Goal: Information Seeking & Learning: Learn about a topic

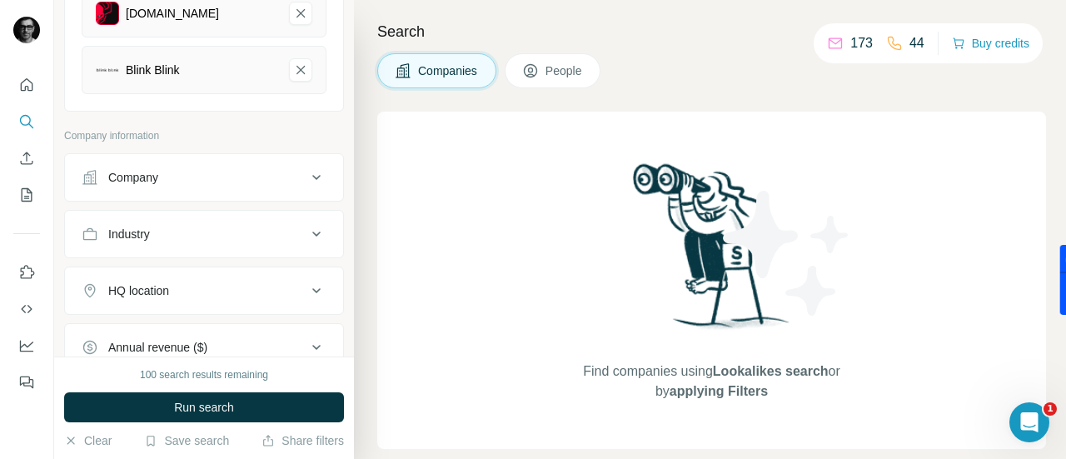
scroll to position [749, 0]
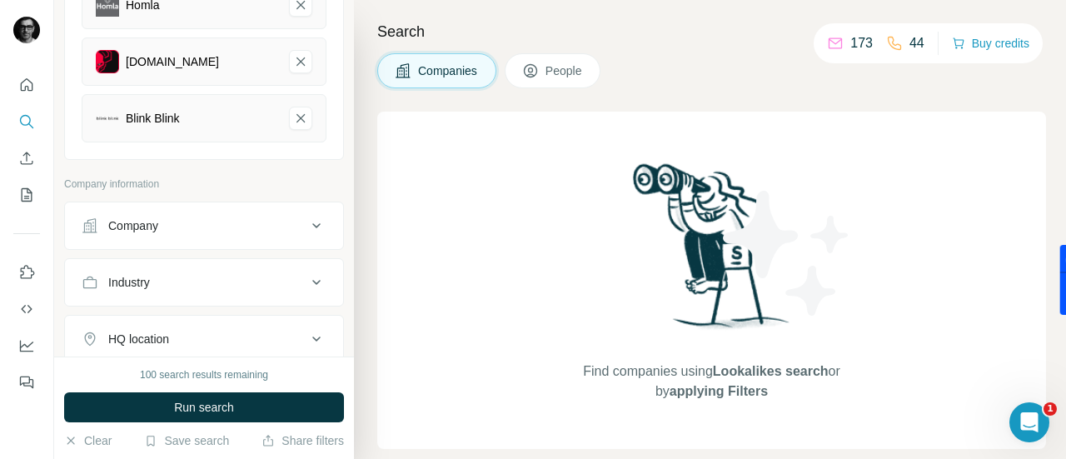
click at [251, 217] on div "Company" at bounding box center [194, 225] width 225 height 17
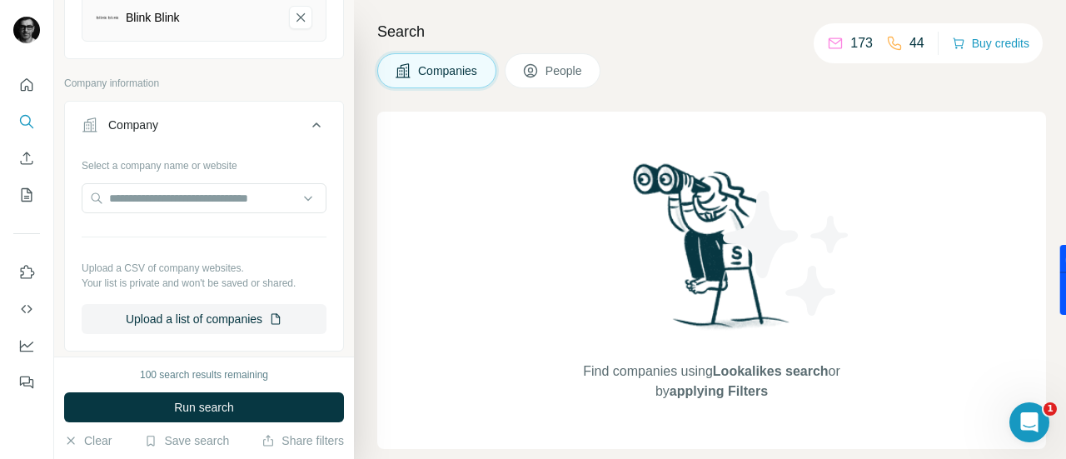
scroll to position [916, 0]
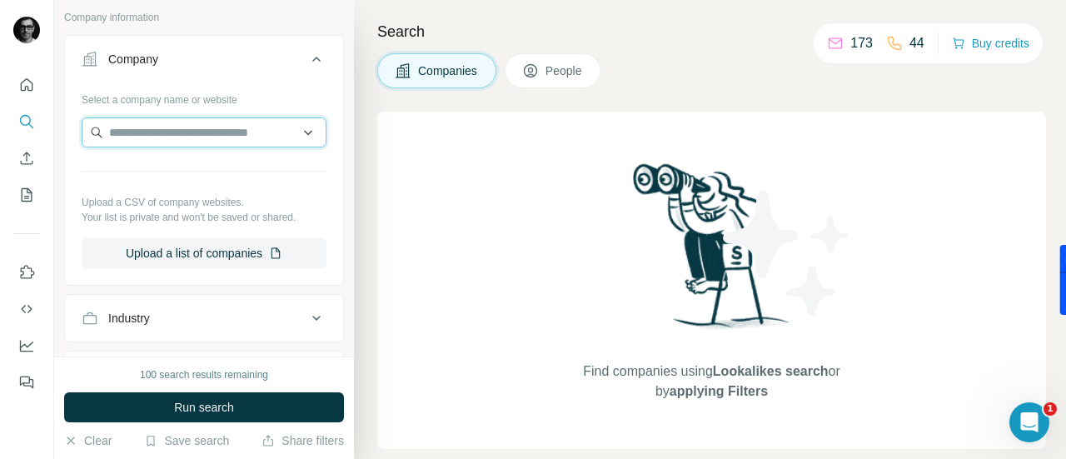
click at [236, 122] on input "text" at bounding box center [204, 132] width 245 height 30
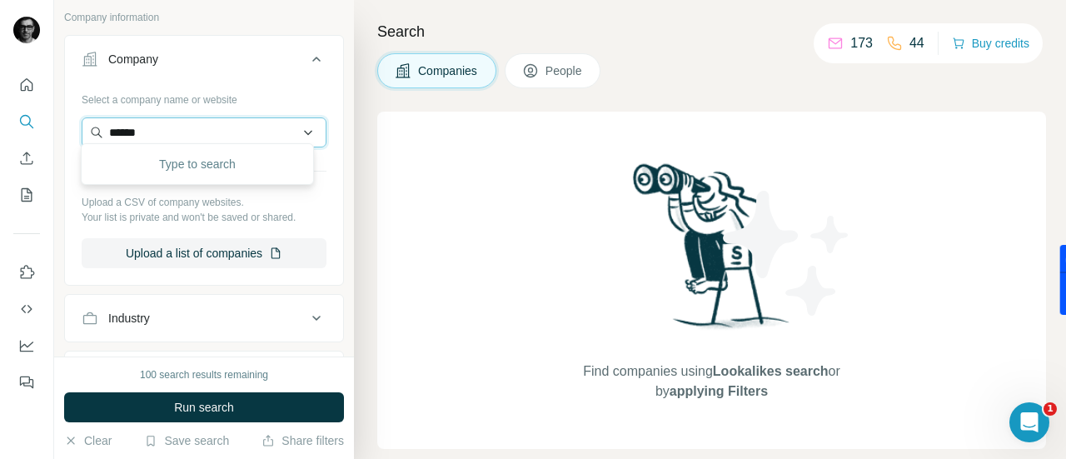
type input "*******"
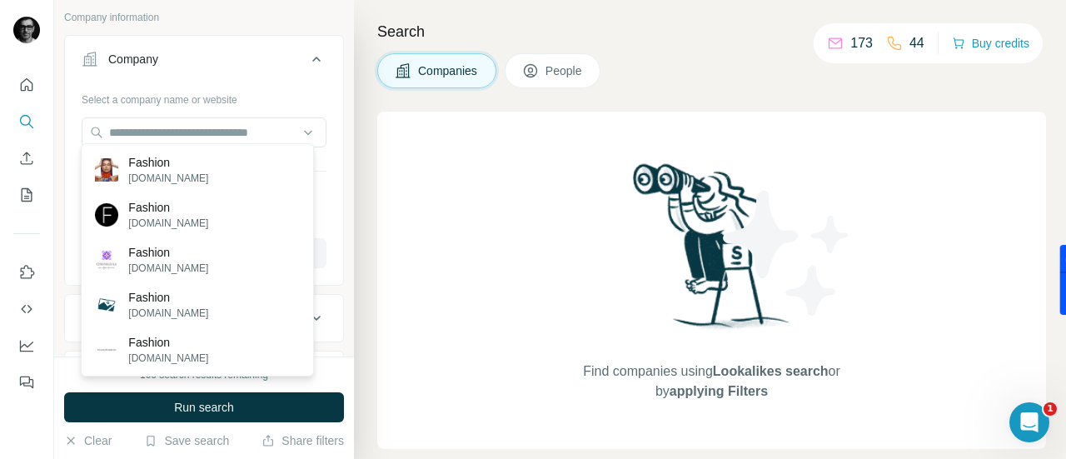
click at [378, 149] on div "Find companies using Lookalikes search or by applying Filters" at bounding box center [711, 280] width 668 height 337
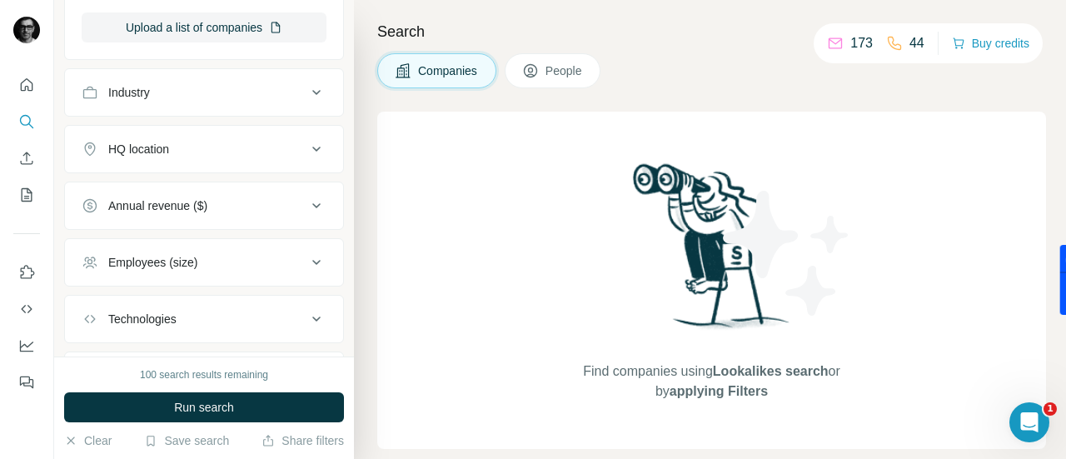
scroll to position [1165, 0]
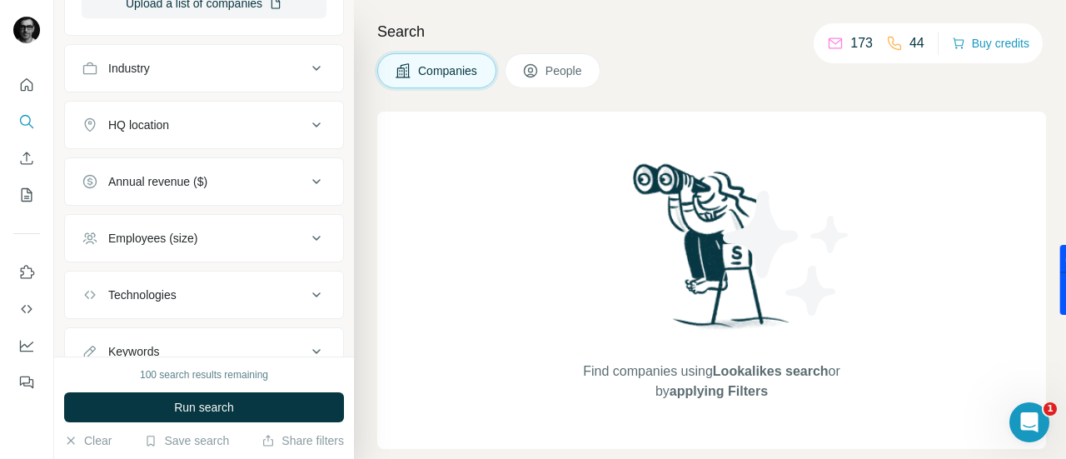
click at [251, 60] on div "Industry" at bounding box center [194, 68] width 225 height 17
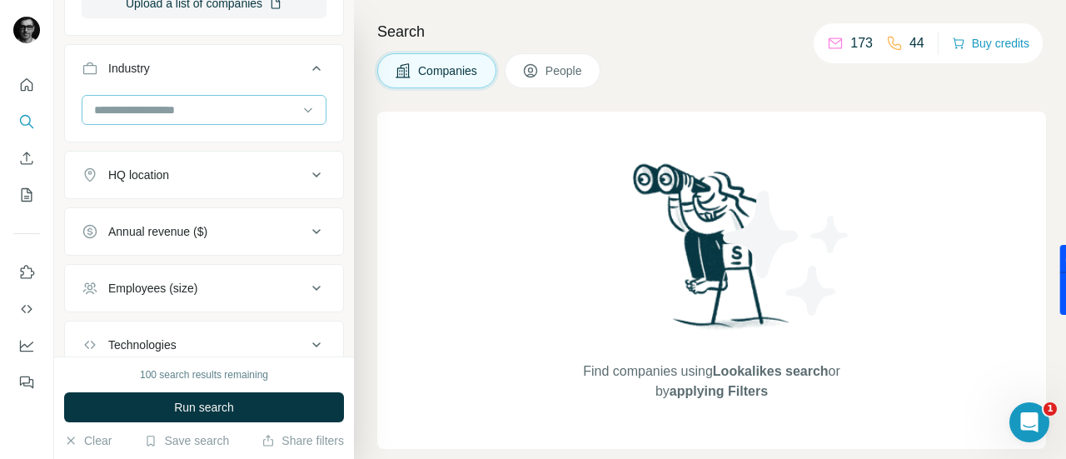
drag, startPoint x: 231, startPoint y: 104, endPoint x: 242, endPoint y: 103, distance: 11.7
click at [231, 104] on input at bounding box center [195, 110] width 206 height 18
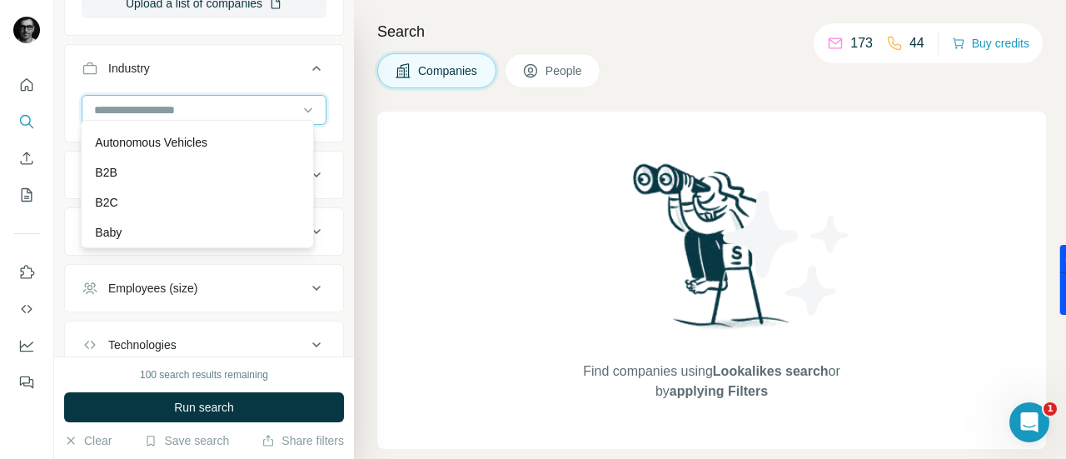
click at [171, 101] on input at bounding box center [195, 110] width 206 height 18
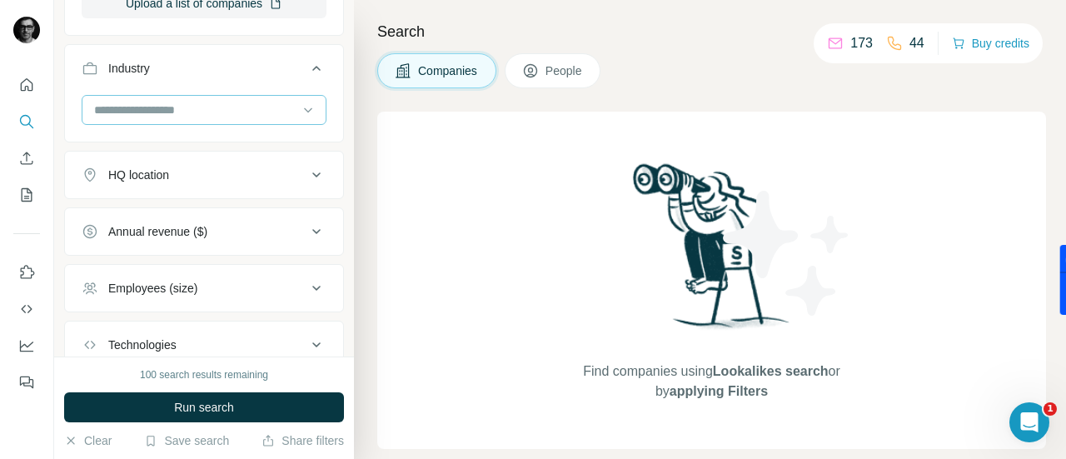
click at [178, 101] on input at bounding box center [195, 110] width 206 height 18
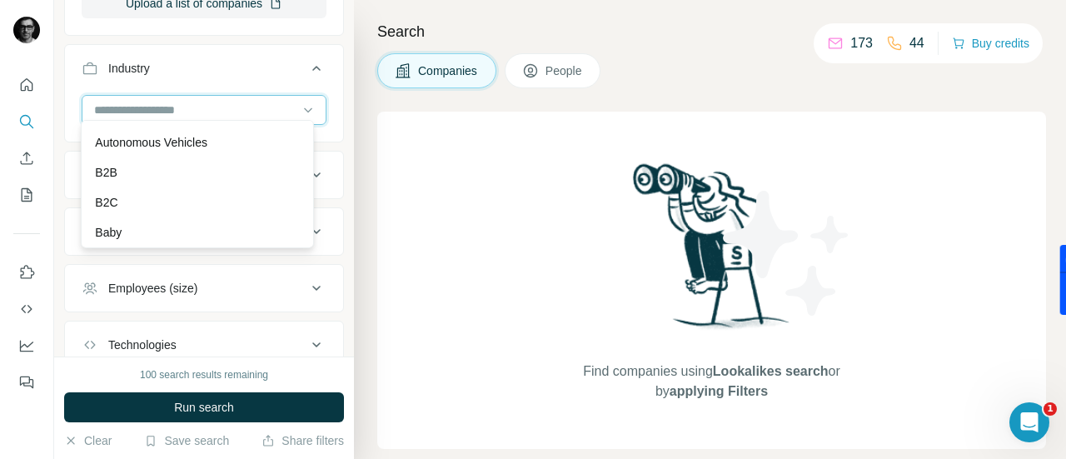
type input "*"
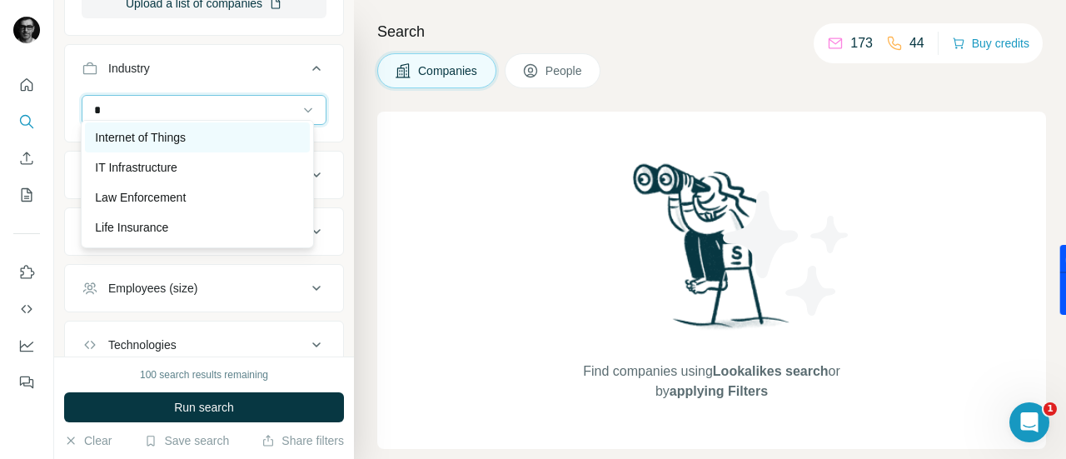
scroll to position [2081, 0]
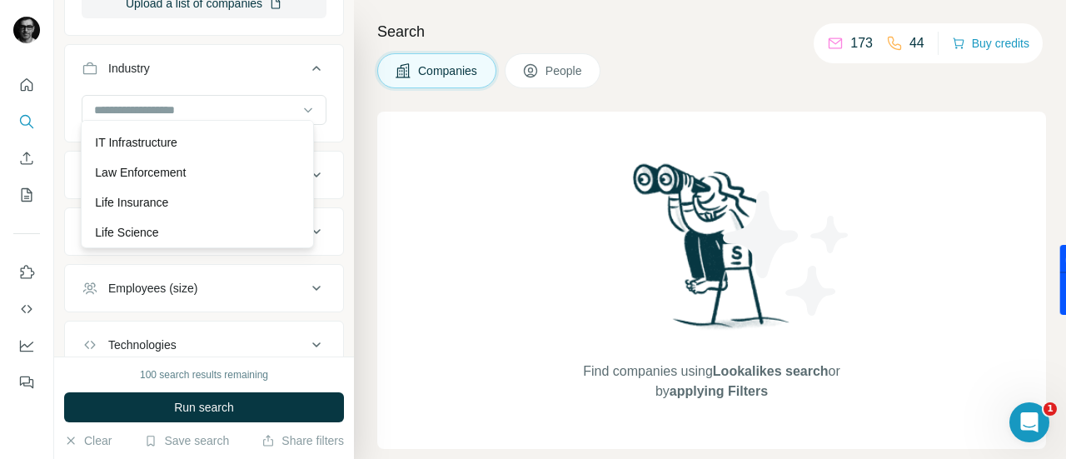
click at [366, 117] on div "Search Companies People Find companies using Lookalikes search or by applying F…" at bounding box center [710, 229] width 712 height 459
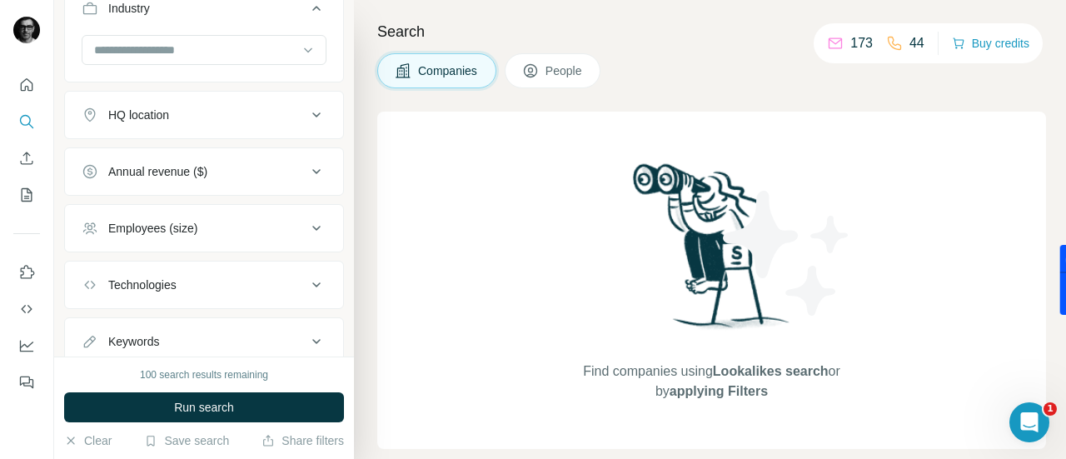
scroll to position [1249, 0]
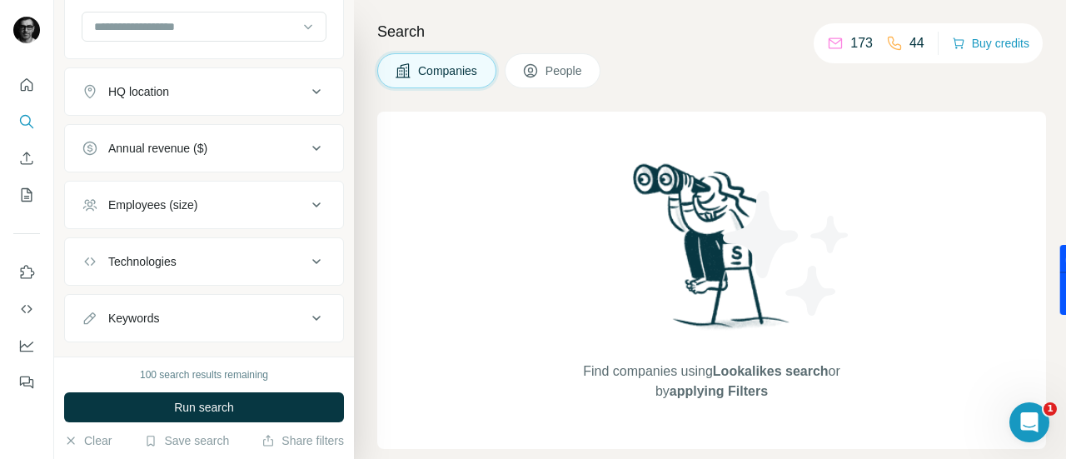
click at [275, 87] on div "HQ location" at bounding box center [194, 91] width 225 height 17
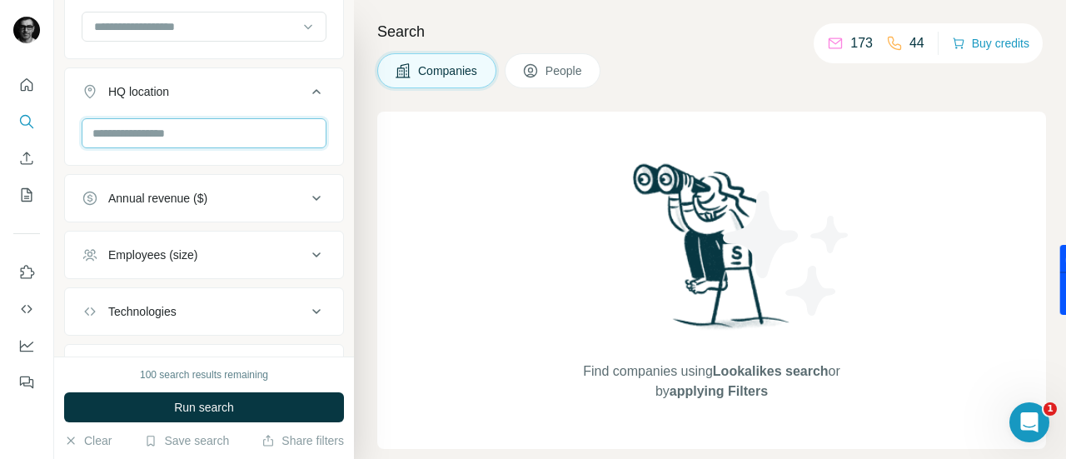
click at [248, 121] on input "text" at bounding box center [204, 133] width 245 height 30
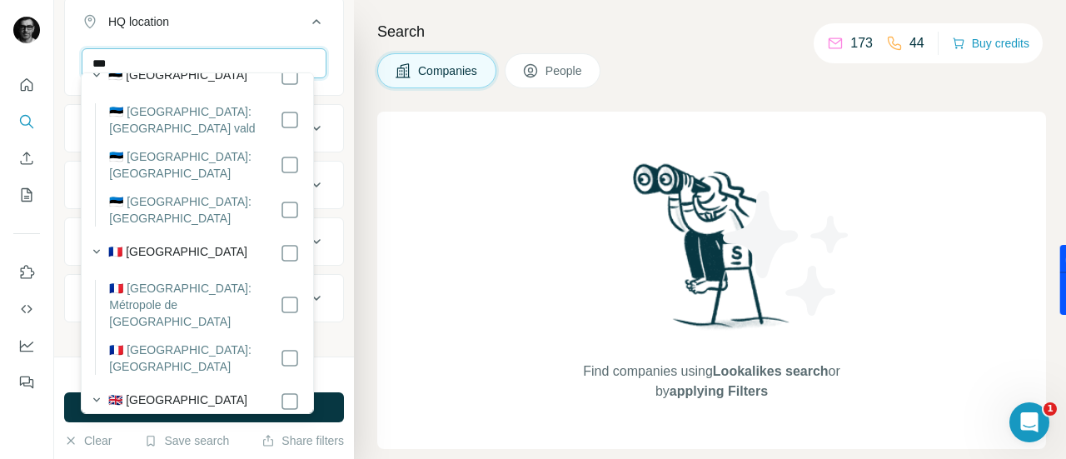
scroll to position [0, 0]
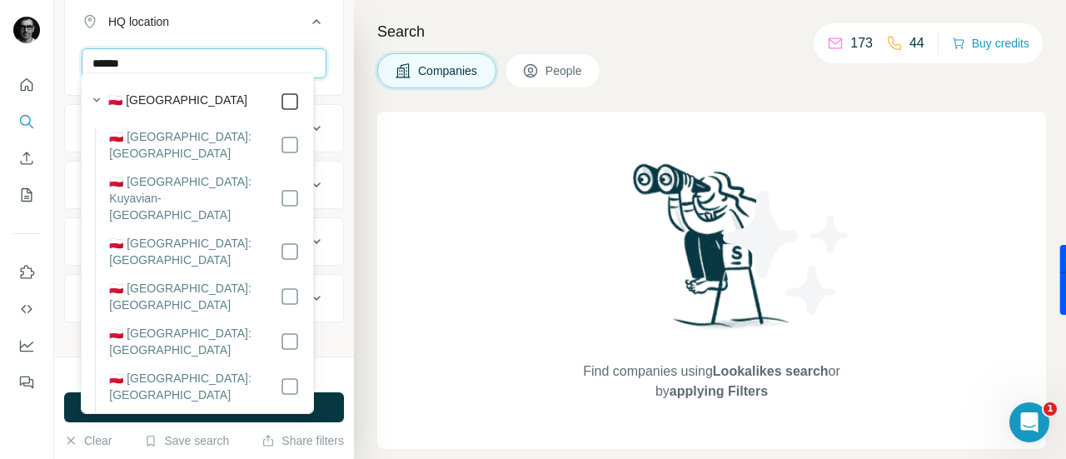
type input "******"
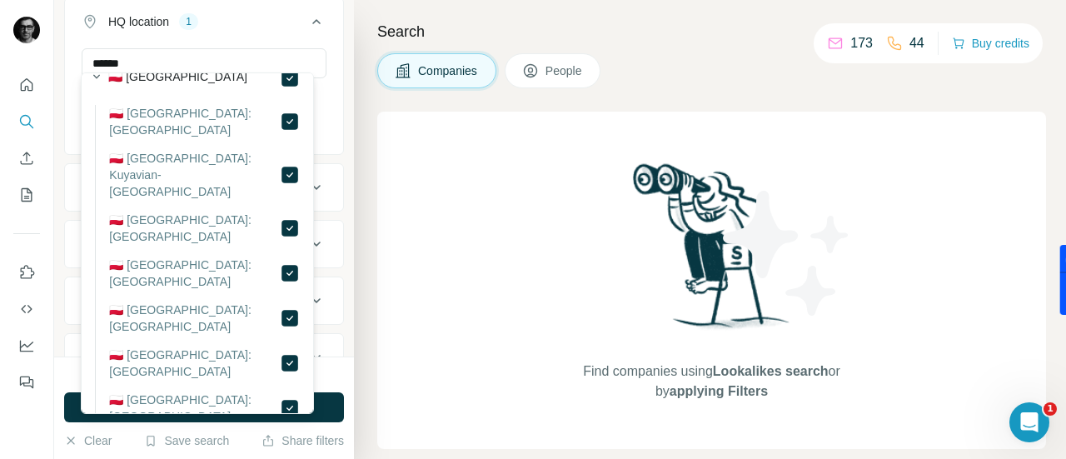
scroll to position [120, 0]
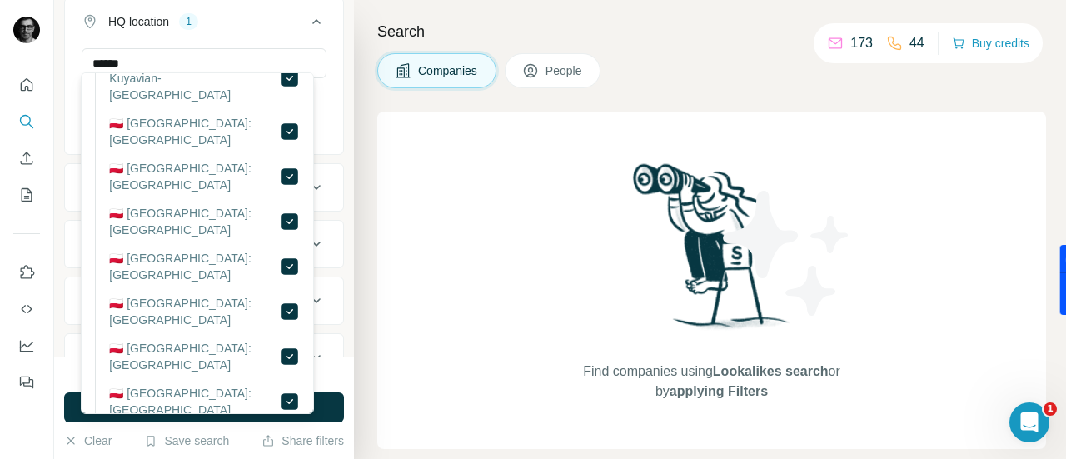
click at [370, 154] on div "Search Companies People Find companies using Lookalikes search or by applying F…" at bounding box center [710, 229] width 712 height 459
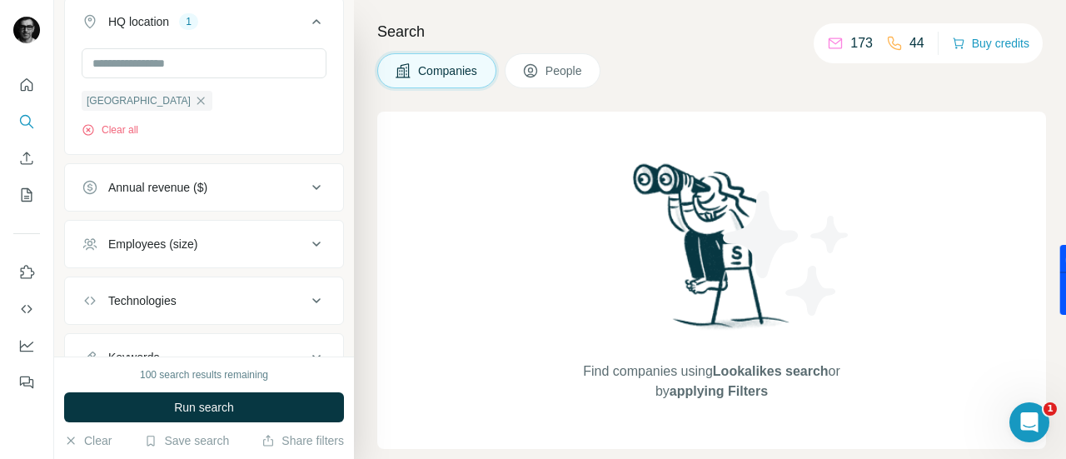
scroll to position [1379, 0]
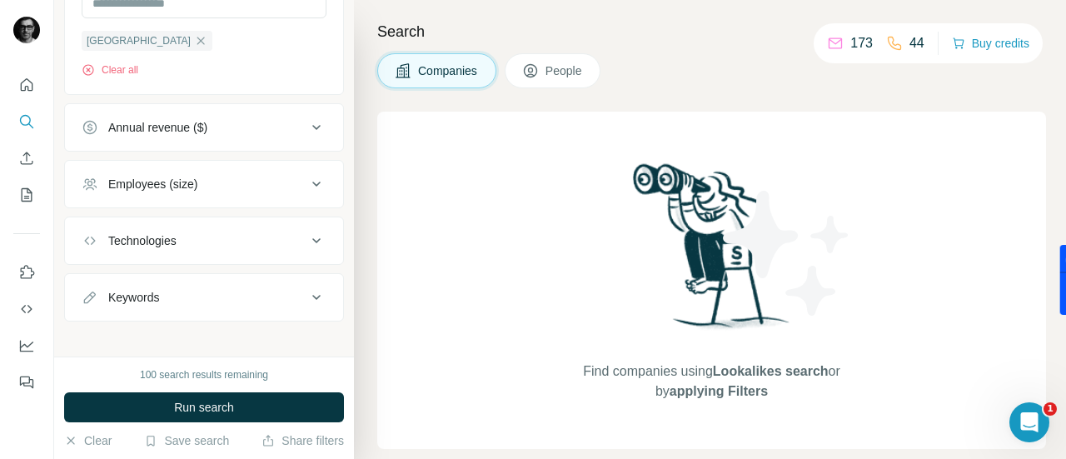
click at [248, 119] on div "Annual revenue ($)" at bounding box center [194, 127] width 225 height 17
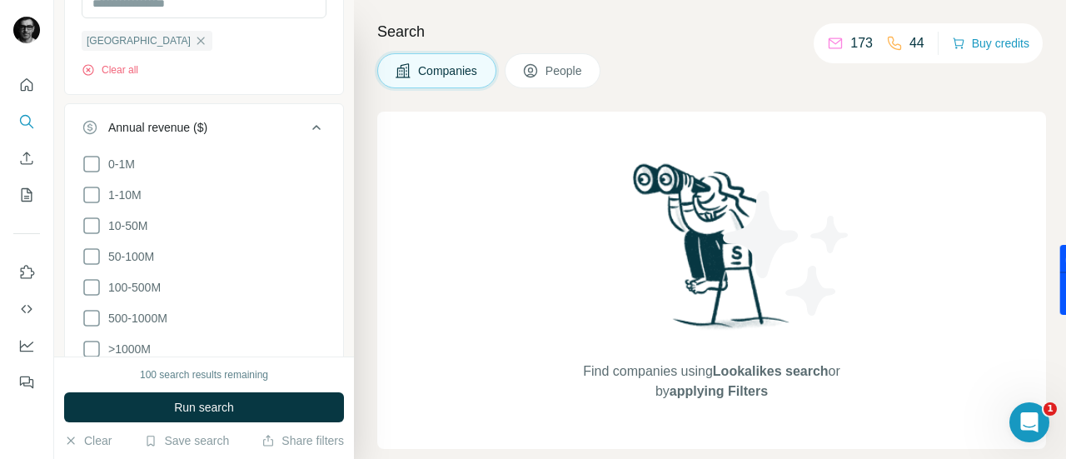
click at [243, 119] on div "Annual revenue ($)" at bounding box center [194, 127] width 225 height 17
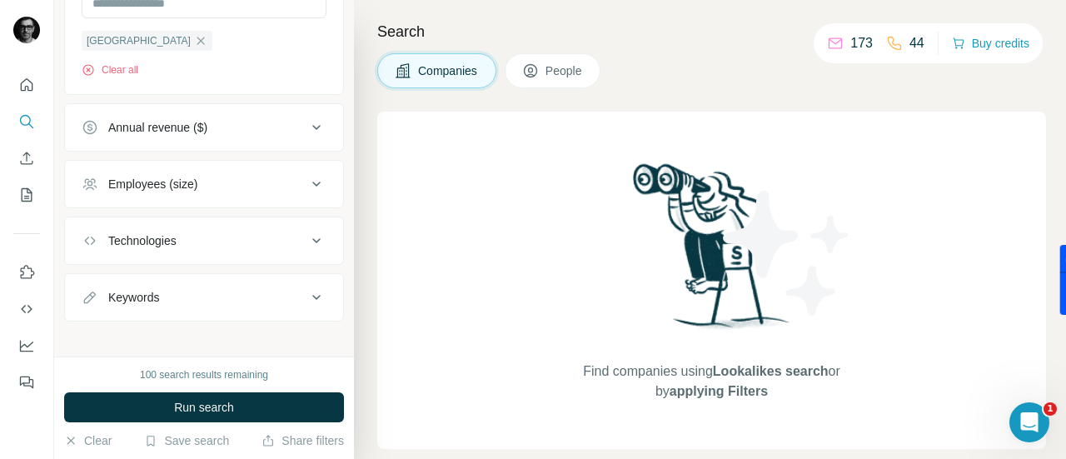
drag, startPoint x: 245, startPoint y: 111, endPoint x: 223, endPoint y: 142, distance: 37.6
click at [244, 119] on div "Annual revenue ($)" at bounding box center [194, 127] width 225 height 17
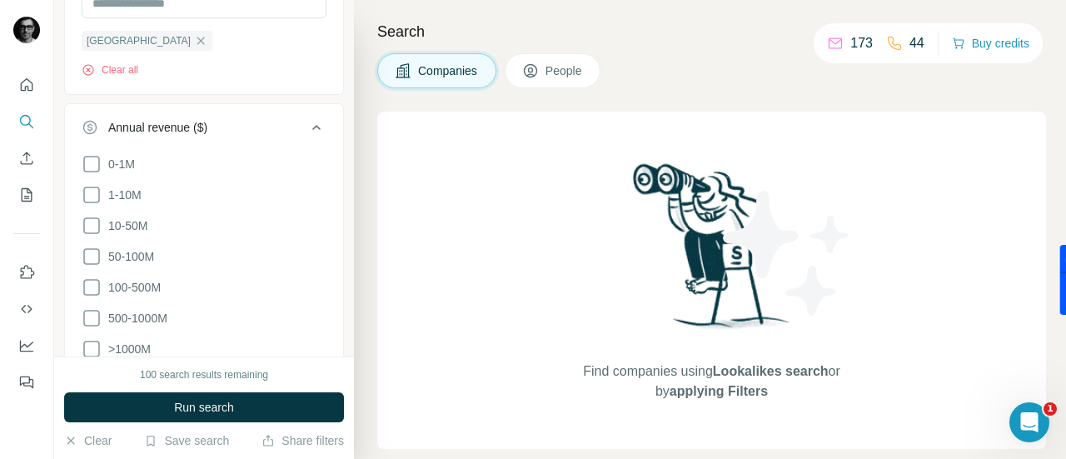
click at [237, 119] on div "Annual revenue ($)" at bounding box center [194, 127] width 225 height 17
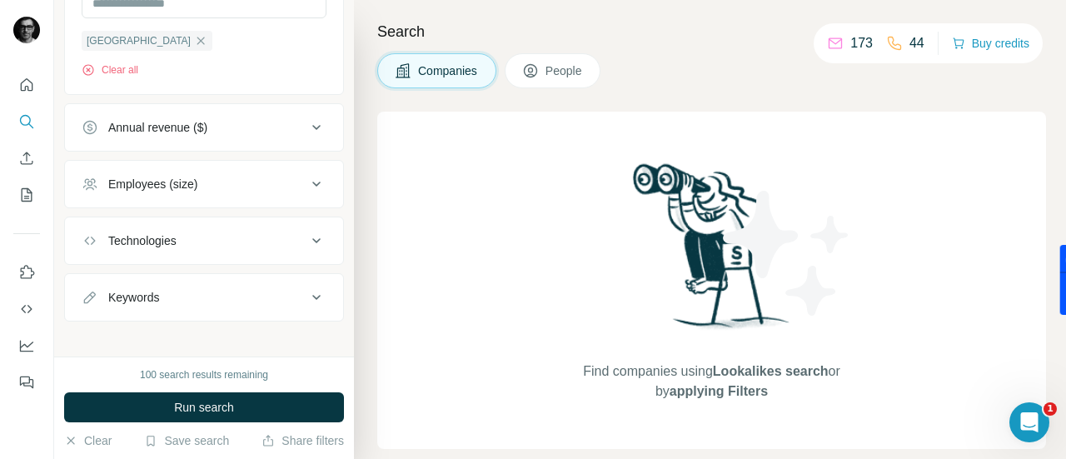
click at [257, 232] on div "Technologies" at bounding box center [194, 240] width 225 height 17
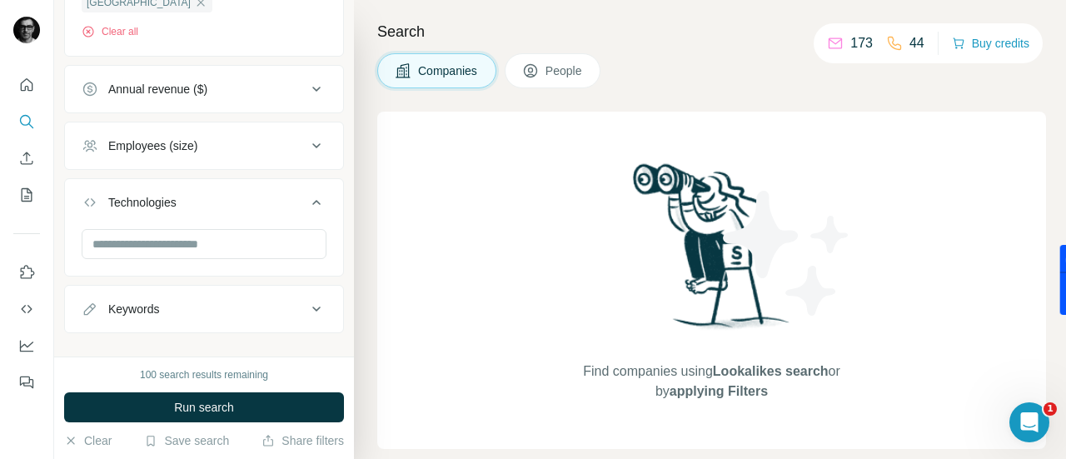
scroll to position [1428, 0]
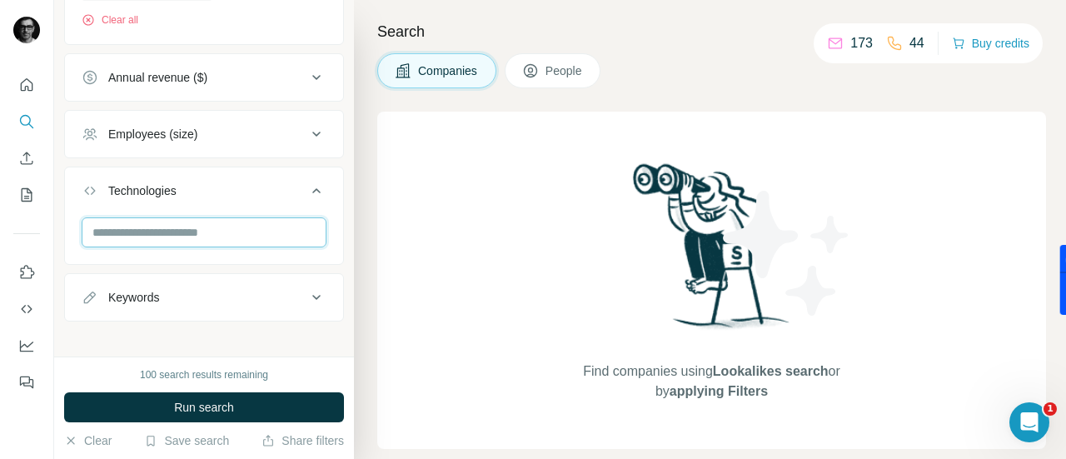
click at [243, 223] on input "text" at bounding box center [204, 232] width 245 height 30
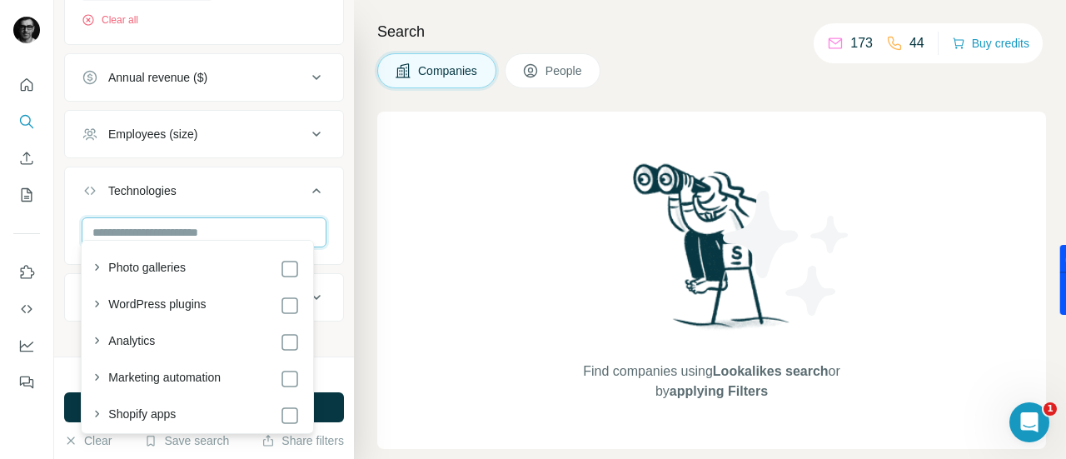
scroll to position [0, 0]
click at [338, 202] on div "New search Hide Company lookalikes 12 Find companies similar to one you've succ…" at bounding box center [204, 178] width 300 height 356
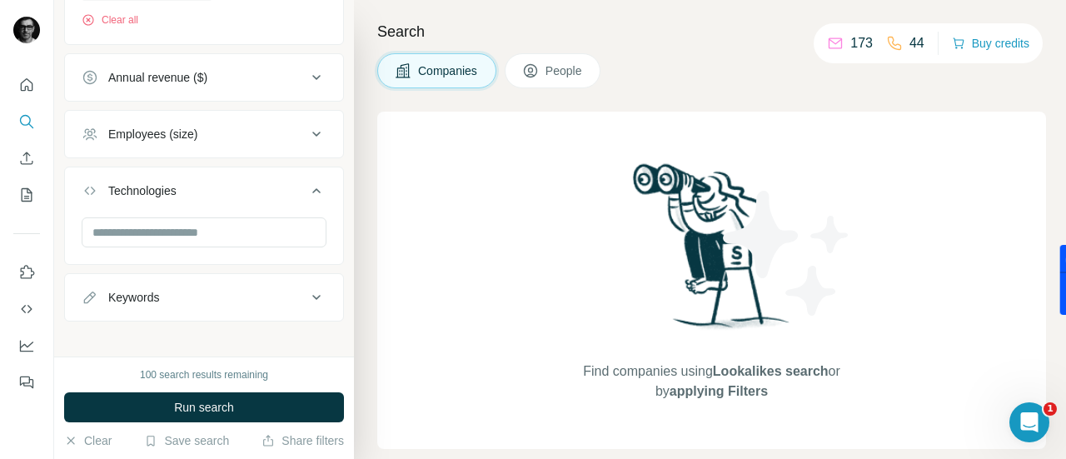
click at [231, 277] on button "Keywords" at bounding box center [204, 297] width 278 height 40
drag, startPoint x: 298, startPoint y: 285, endPoint x: 285, endPoint y: 290, distance: 14.2
click at [306, 287] on icon at bounding box center [316, 297] width 20 height 20
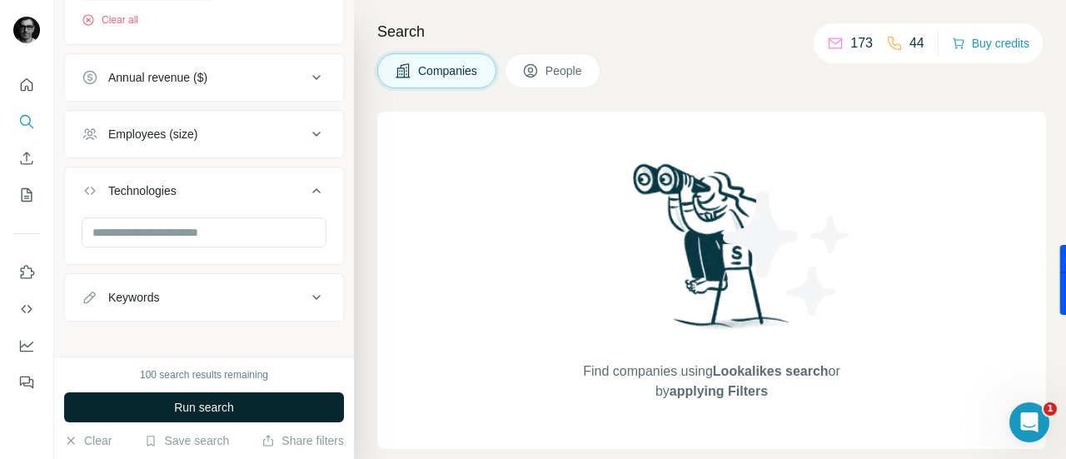
click at [235, 414] on button "Run search" at bounding box center [204, 407] width 280 height 30
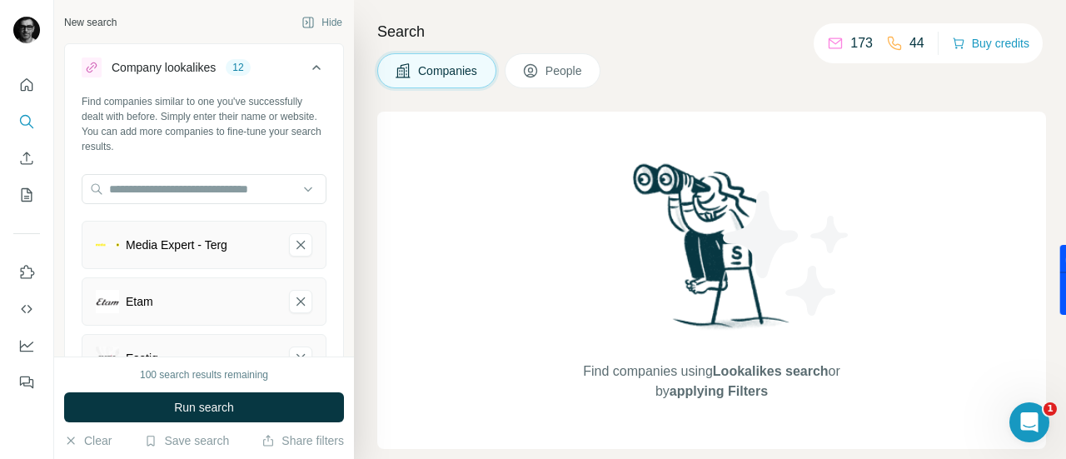
scroll to position [416, 0]
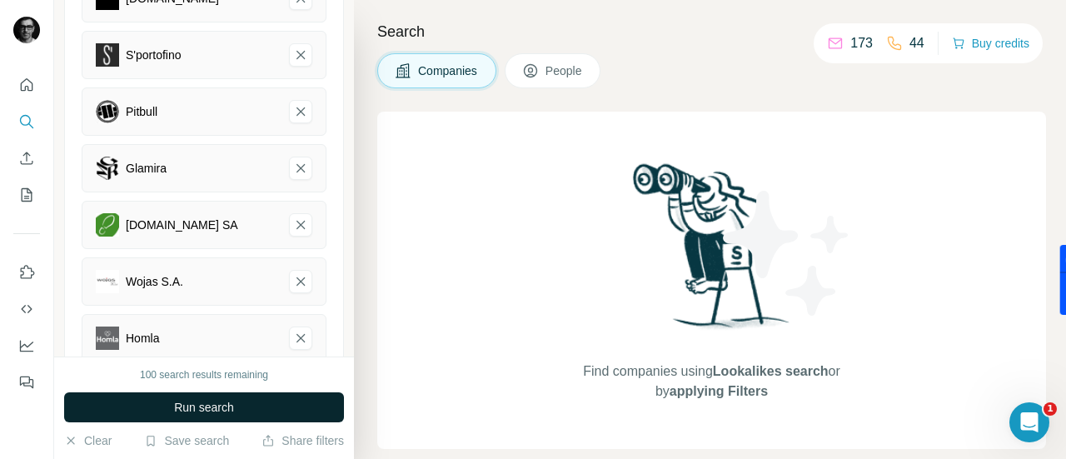
click at [218, 410] on span "Run search" at bounding box center [204, 407] width 60 height 17
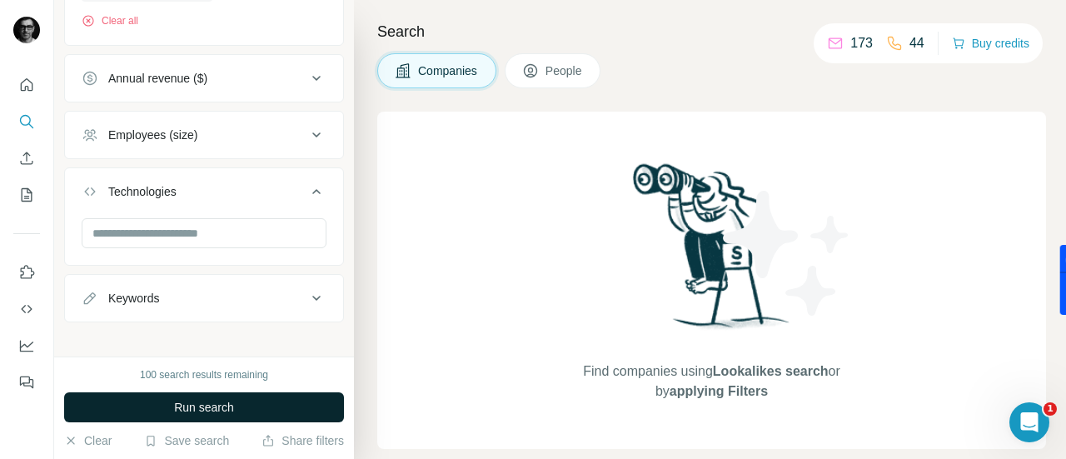
scroll to position [1428, 0]
click at [219, 409] on span "Run search" at bounding box center [204, 407] width 60 height 17
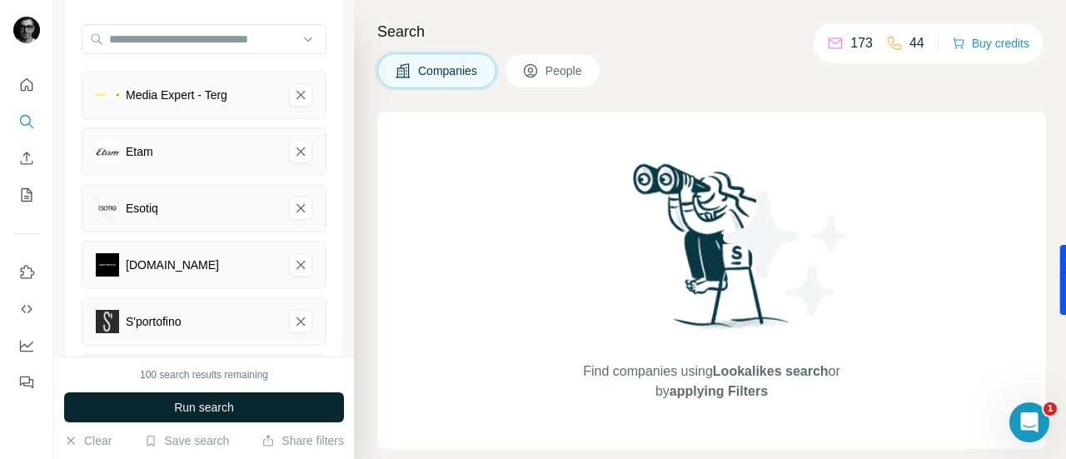
scroll to position [166, 0]
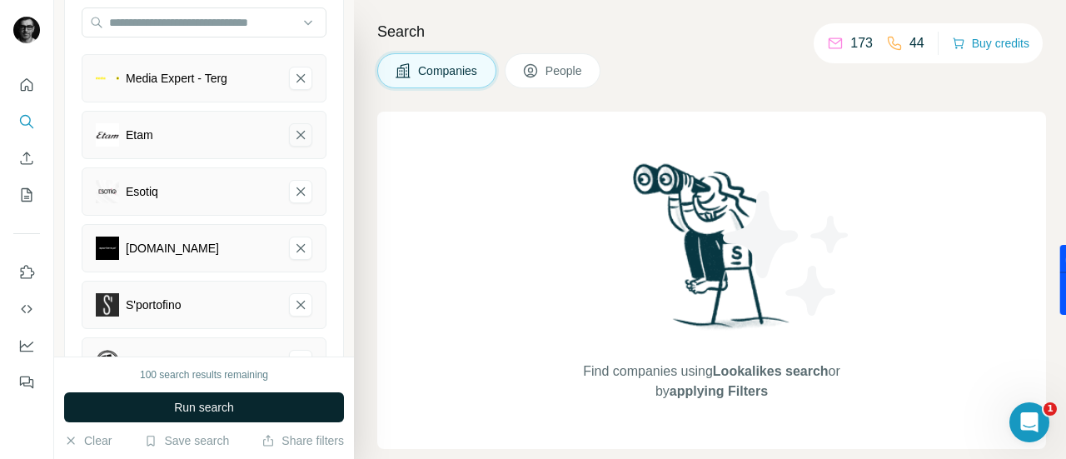
click at [293, 78] on icon "Media Expert - Terg-remove-button" at bounding box center [300, 78] width 15 height 17
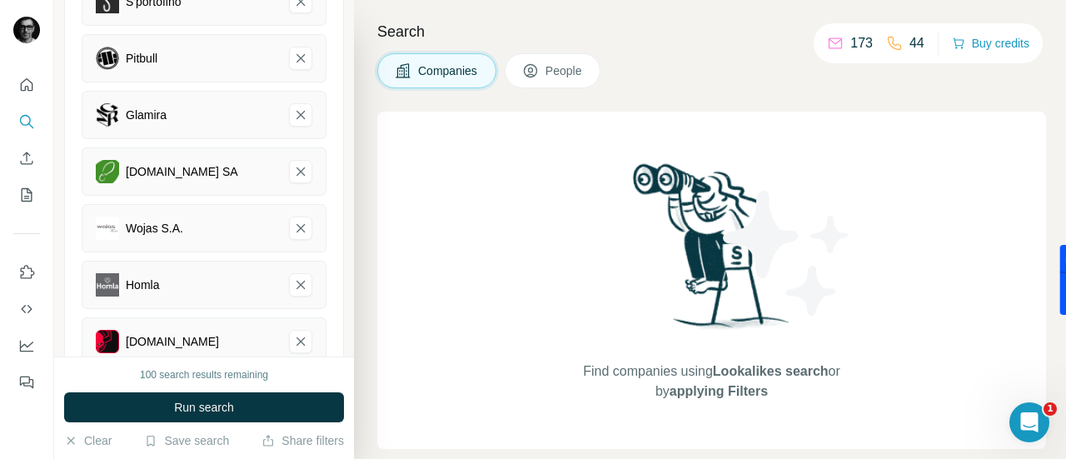
scroll to position [416, 0]
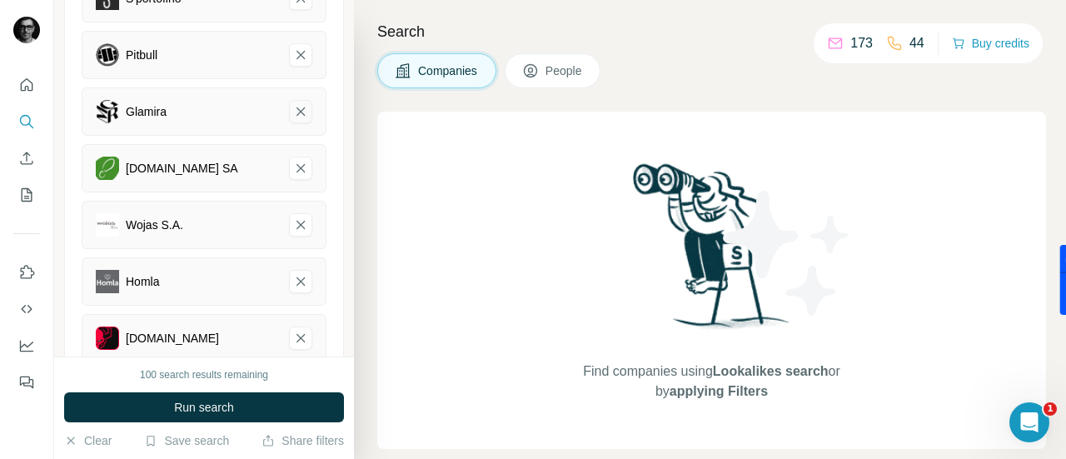
click at [295, 110] on icon "Glamira-remove-button" at bounding box center [300, 111] width 15 height 17
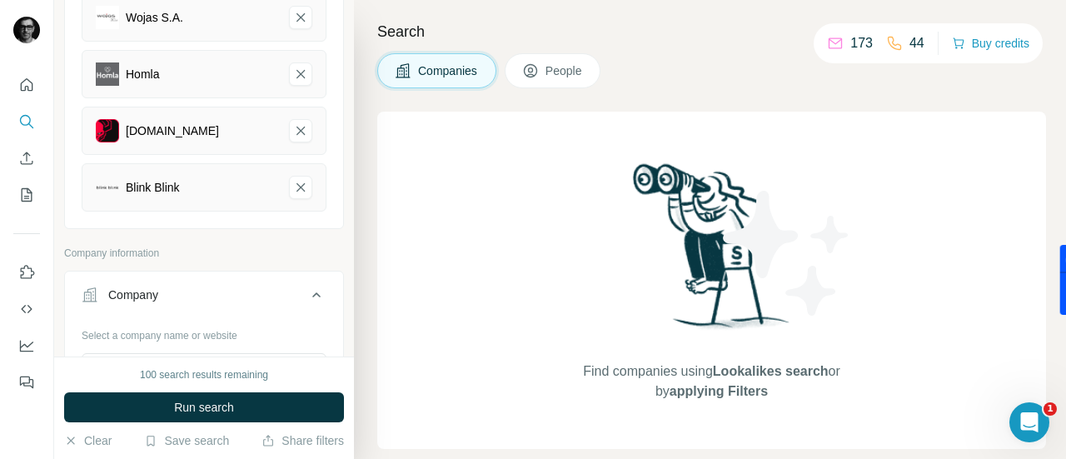
scroll to position [583, 0]
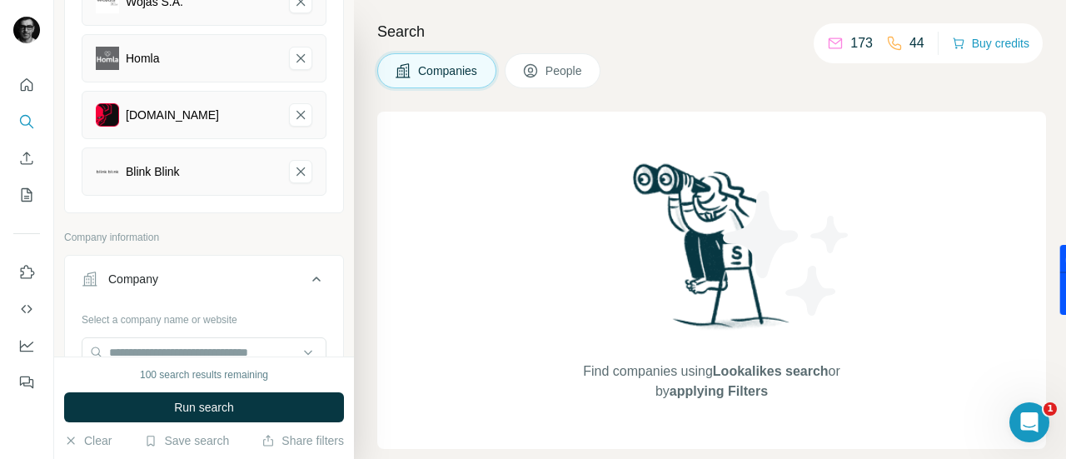
click at [242, 401] on button "Run search" at bounding box center [204, 407] width 280 height 30
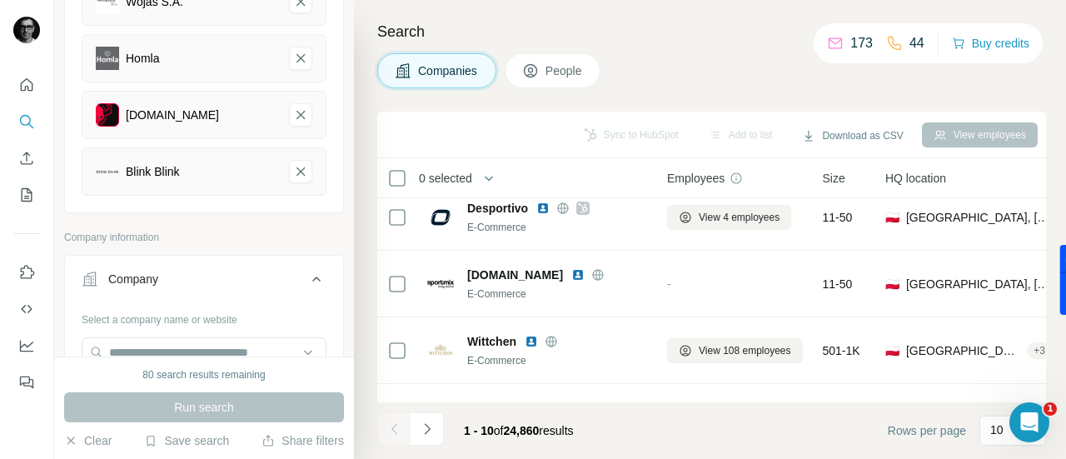
scroll to position [0, 0]
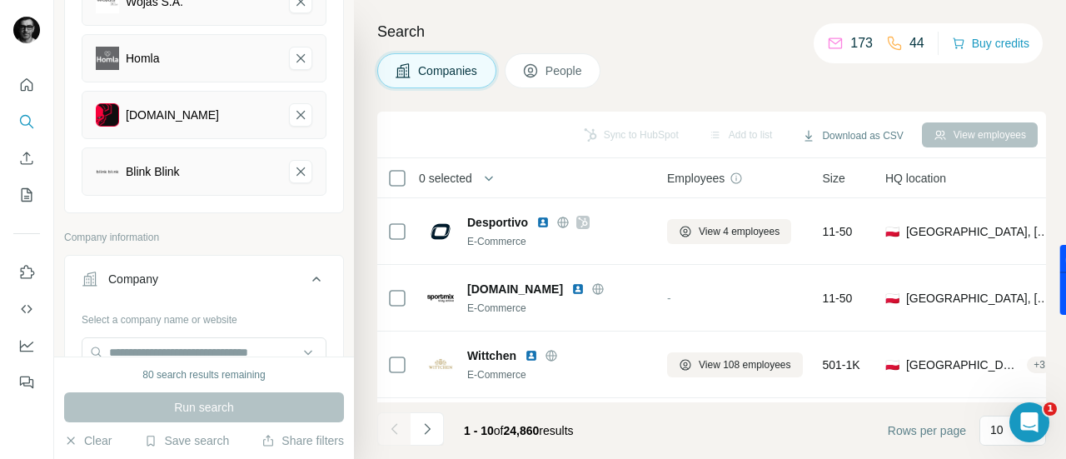
click at [544, 69] on button "People" at bounding box center [552, 70] width 97 height 35
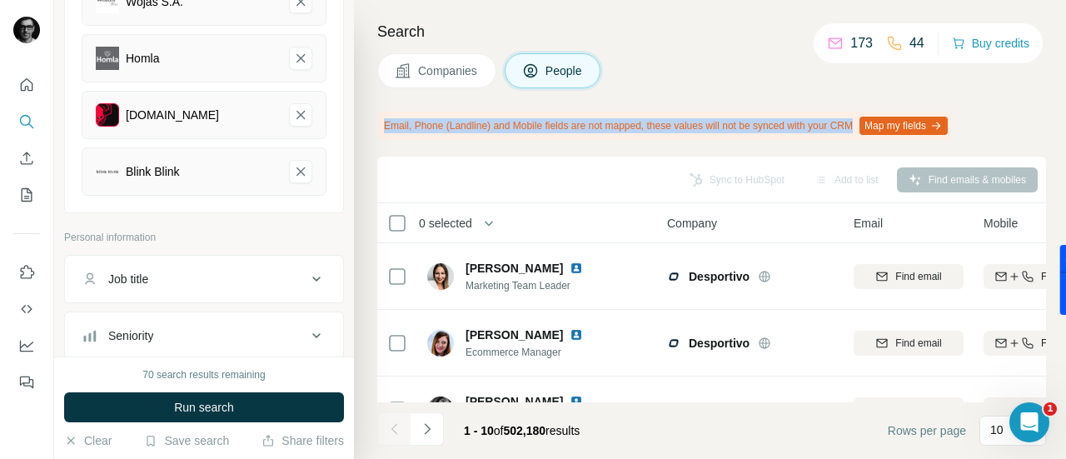
drag, startPoint x: 882, startPoint y: 124, endPoint x: 401, endPoint y: 126, distance: 480.3
click at [375, 125] on div "Search Companies People Email, Phone (Landline) and Mobile fields are not mappe…" at bounding box center [710, 229] width 712 height 459
click at [365, 96] on div at bounding box center [365, 96] width 0 height 0
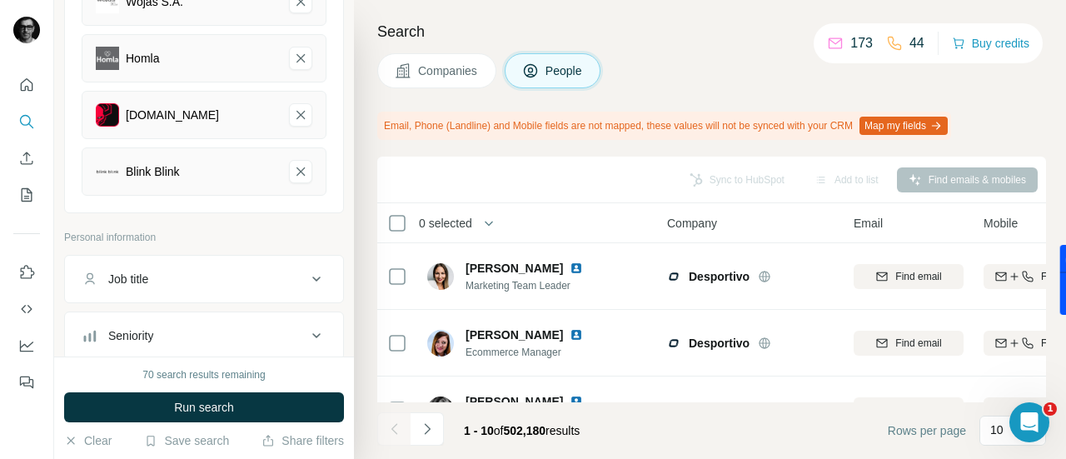
click at [719, 72] on div "Companies People" at bounding box center [711, 70] width 668 height 35
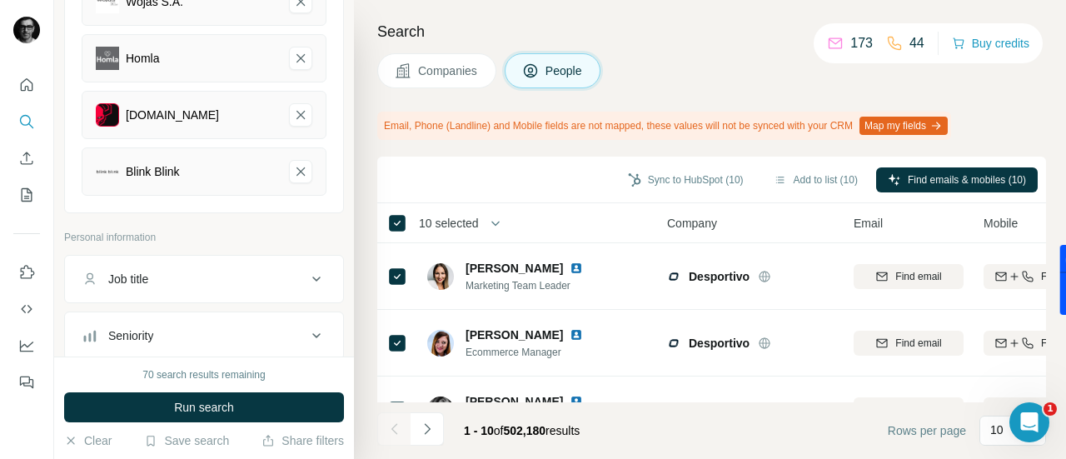
click at [706, 68] on div "Companies People" at bounding box center [711, 70] width 668 height 35
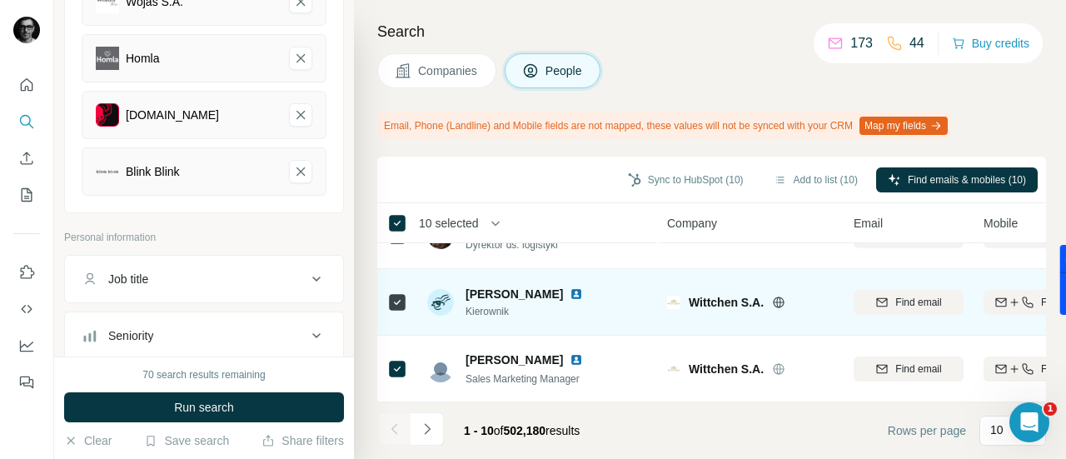
scroll to position [514, 0]
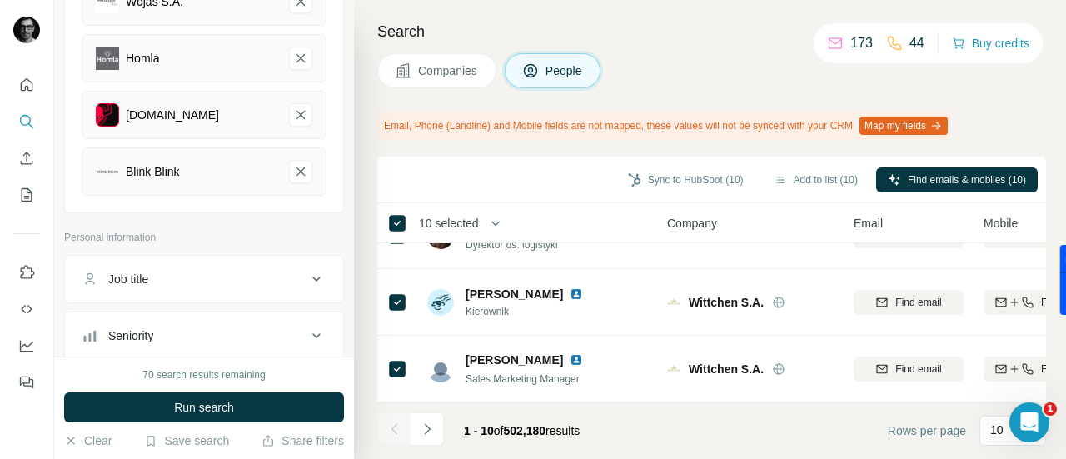
click at [421, 430] on icon "Navigate to next page" at bounding box center [427, 428] width 17 height 17
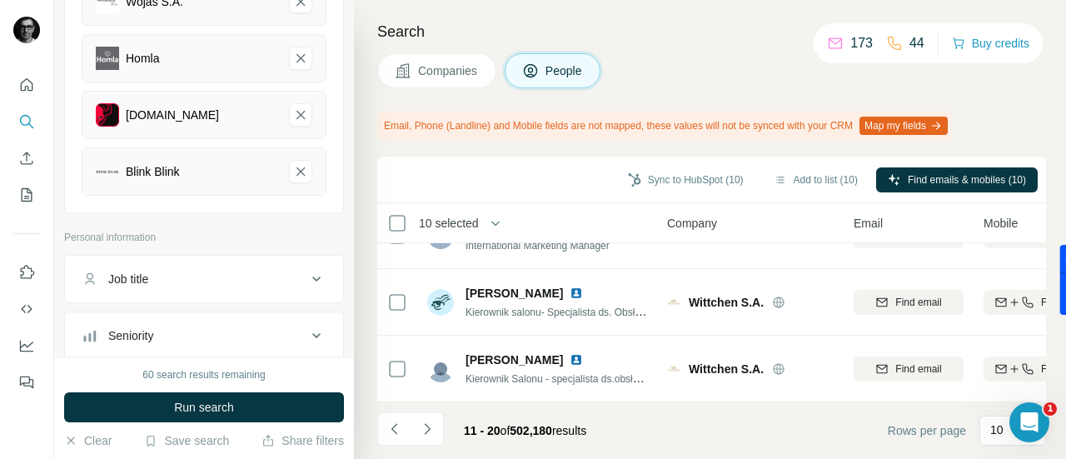
click at [421, 55] on button "Companies" at bounding box center [436, 70] width 119 height 35
click at [430, 73] on span "Companies" at bounding box center [448, 70] width 61 height 17
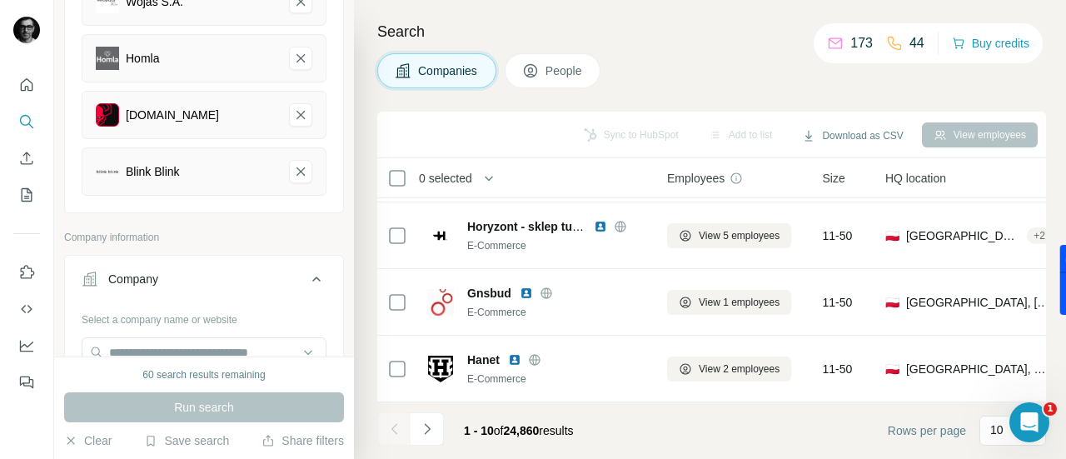
scroll to position [470, 0]
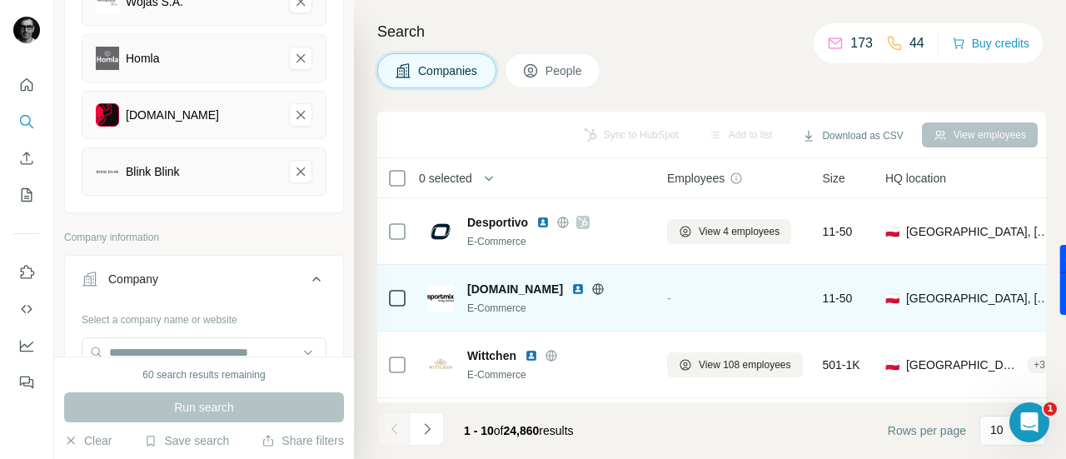
click at [571, 286] on img at bounding box center [577, 288] width 13 height 13
